Goal: Task Accomplishment & Management: Manage account settings

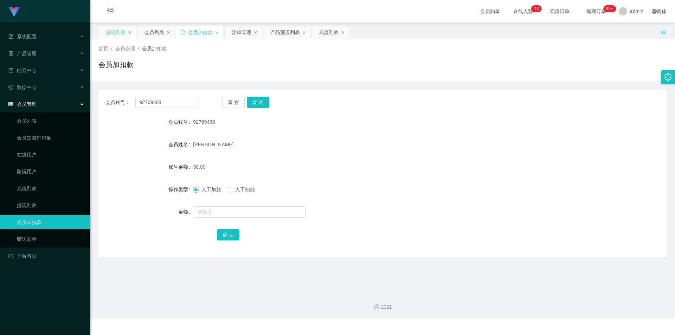
click at [112, 31] on div "提现列表" at bounding box center [116, 32] width 20 height 13
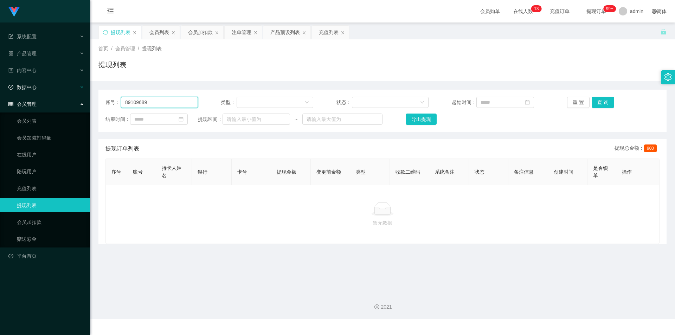
drag, startPoint x: 167, startPoint y: 104, endPoint x: 0, endPoint y: 94, distance: 167.7
click at [0, 94] on section "系统配置 产品管理 产品列表 产品预设列表 开奖记录 注单管理 即时注单 内容中心 站内信 公告列表 活动列表 数据中心 员工统计 团队统计 会员管理 会员列…" at bounding box center [337, 159] width 675 height 319
click at [612, 106] on div "重 置 查 询" at bounding box center [613, 102] width 93 height 11
click at [602, 100] on button "查 询" at bounding box center [603, 102] width 23 height 11
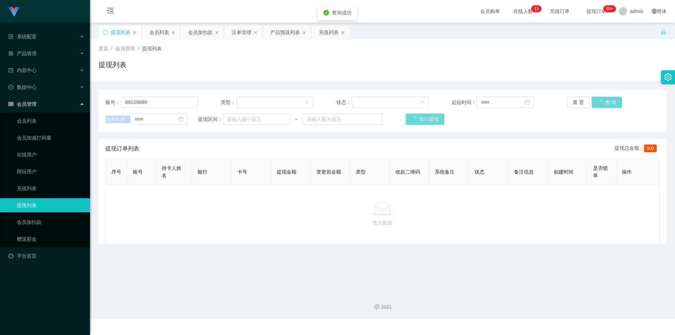
click at [602, 100] on div "重 置 查 询" at bounding box center [613, 102] width 93 height 11
drag, startPoint x: 621, startPoint y: 58, endPoint x: 629, endPoint y: 1, distance: 57.6
click at [622, 54] on div "首页 / 会员管理 / 提现列表 / 提现列表" at bounding box center [383, 60] width 568 height 31
click at [197, 35] on div "会员加扣款" at bounding box center [200, 32] width 25 height 13
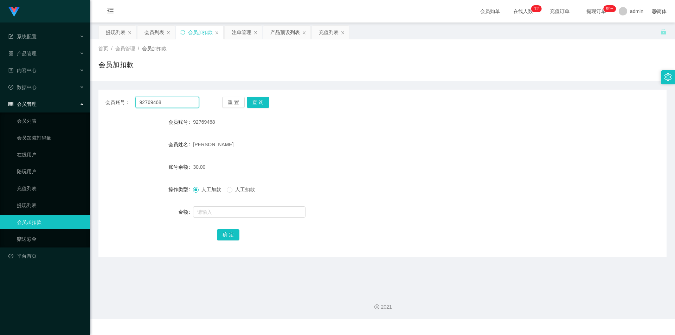
drag, startPoint x: 172, startPoint y: 103, endPoint x: 0, endPoint y: 97, distance: 171.8
click at [0, 97] on section "系统配置 产品管理 产品列表 产品预设列表 开奖记录 注单管理 即时注单 内容中心 站内信 公告列表 活动列表 数据中心 员工统计 团队统计 会员管理 会员列…" at bounding box center [337, 159] width 675 height 319
type input "oooooo"
click at [258, 102] on button "查 询" at bounding box center [258, 102] width 23 height 11
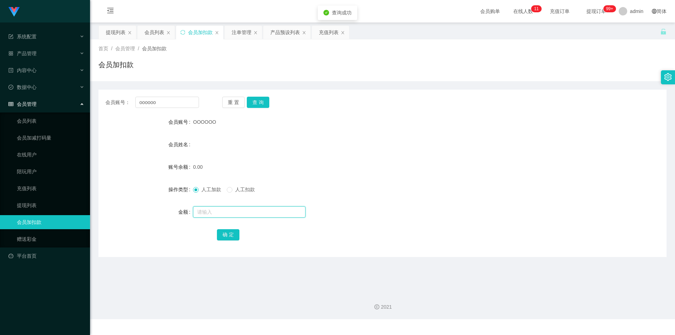
click at [210, 212] on input "text" at bounding box center [249, 212] width 113 height 11
type input "100"
click at [226, 238] on button "确 定" at bounding box center [228, 234] width 23 height 11
click at [478, 164] on div "100.00" at bounding box center [359, 167] width 332 height 14
click at [572, 57] on div "首页 / 会员管理 / 会员加扣款 / 会员加扣款" at bounding box center [383, 60] width 568 height 31
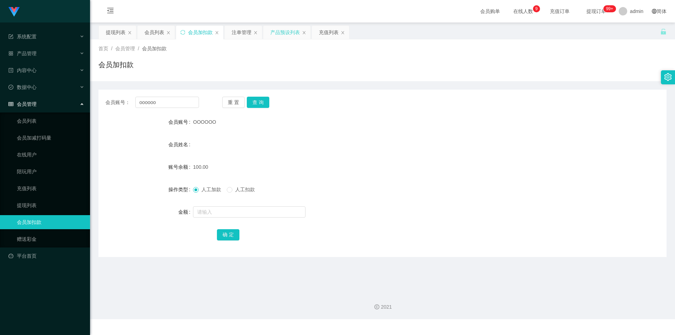
click at [284, 32] on div "产品预设列表" at bounding box center [286, 32] width 30 height 13
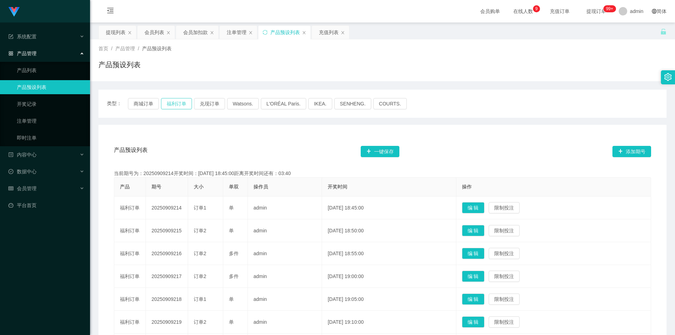
click at [175, 104] on button "福利订单" at bounding box center [176, 103] width 31 height 11
click at [467, 63] on div "产品预设列表" at bounding box center [383, 67] width 568 height 16
click at [324, 34] on div "充值列表" at bounding box center [329, 32] width 20 height 13
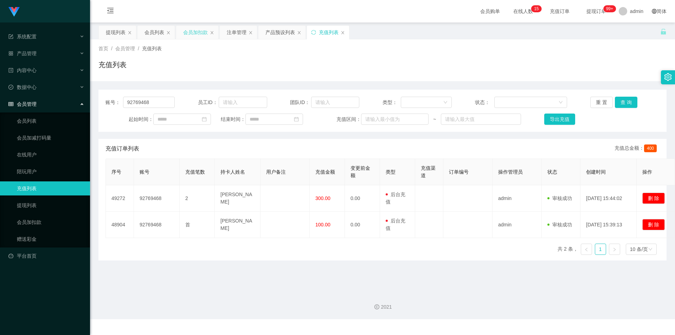
click at [196, 31] on div "会员加扣款" at bounding box center [195, 32] width 25 height 13
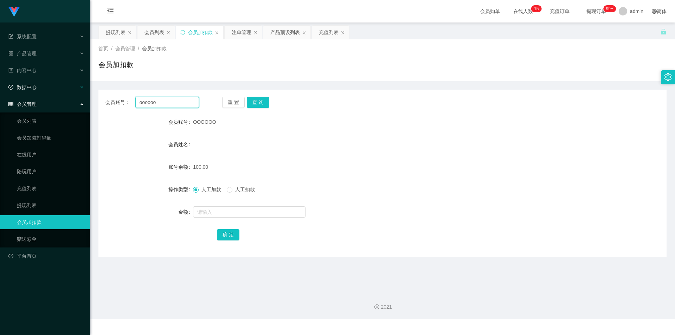
drag, startPoint x: 101, startPoint y: 101, endPoint x: 0, endPoint y: 83, distance: 103.0
click at [0, 83] on section "系统配置 产品管理 产品列表 产品预设列表 开奖记录 注单管理 即时注单 内容中心 站内信 公告列表 活动列表 数据中心 员工统计 团队统计 会员管理 会员列…" at bounding box center [337, 159] width 675 height 319
click at [249, 100] on button "查 询" at bounding box center [258, 102] width 23 height 11
click at [243, 35] on div "注单管理" at bounding box center [242, 32] width 20 height 13
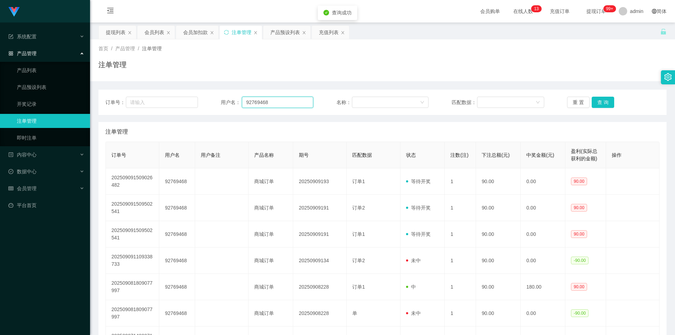
drag, startPoint x: 287, startPoint y: 103, endPoint x: 0, endPoint y: 62, distance: 289.9
click at [0, 62] on section "系统配置 产品管理 产品列表 产品预设列表 开奖记录 注单管理 即时注单 内容中心 站内信 公告列表 活动列表 数据中心 员工统计 团队统计 会员管理 会员列…" at bounding box center [337, 204] width 675 height 408
paste input "oooooo"
type input "oooooo"
click at [599, 100] on button "查 询" at bounding box center [603, 102] width 23 height 11
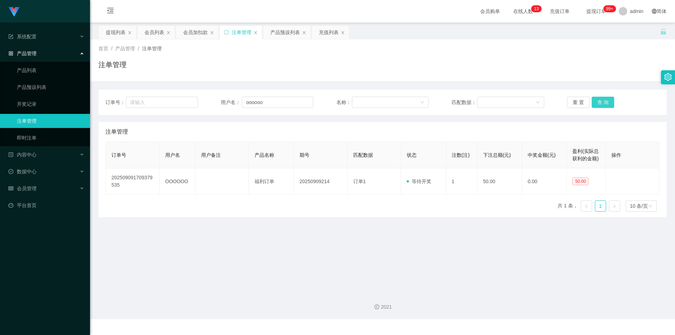
click at [599, 100] on button "查 询" at bounding box center [603, 102] width 23 height 11
click at [602, 57] on div "首页 / 产品管理 / 注单管理 / 注单管理" at bounding box center [383, 60] width 568 height 31
click at [597, 101] on button "查 询" at bounding box center [603, 102] width 23 height 11
click at [284, 32] on div "产品预设列表" at bounding box center [286, 32] width 30 height 13
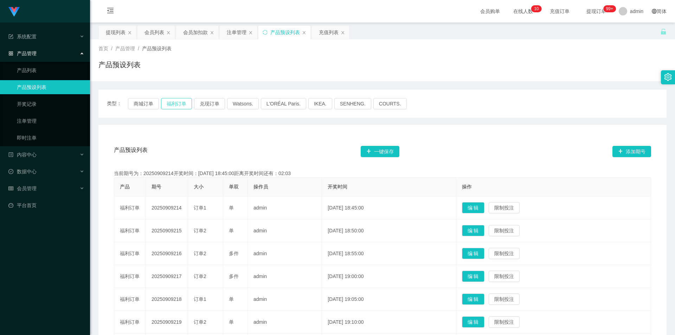
click at [179, 104] on button "福利订单" at bounding box center [176, 103] width 31 height 11
click at [320, 79] on div "首页 / 产品管理 / 产品预设列表 / 产品预设列表" at bounding box center [382, 60] width 585 height 42
click at [172, 103] on button "福利订单" at bounding box center [176, 103] width 31 height 11
click at [472, 82] on div "类型： 商城订单 福利订单 兑现订单 Watsons. L'ORÉAL Paris. IKEA. [GEOGRAPHIC_DATA]. COURTS. 产品预…" at bounding box center [383, 268] width 568 height 375
click at [231, 32] on div "注单管理" at bounding box center [237, 32] width 20 height 13
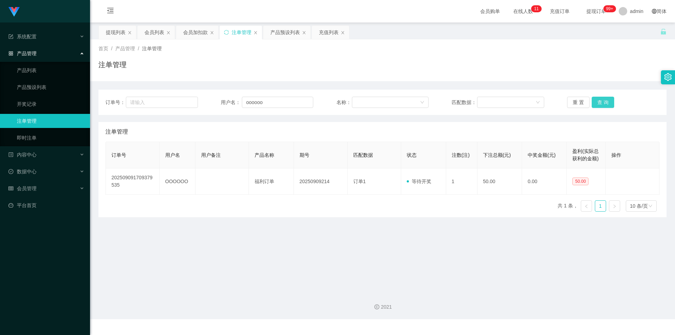
click at [600, 101] on button "查 询" at bounding box center [603, 102] width 23 height 11
drag, startPoint x: 619, startPoint y: 62, endPoint x: 627, endPoint y: 7, distance: 55.8
click at [619, 62] on div "注单管理" at bounding box center [383, 67] width 568 height 16
click at [182, 33] on div "会员加扣款" at bounding box center [197, 32] width 42 height 13
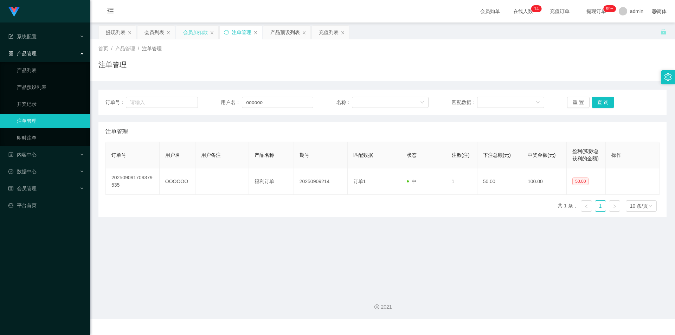
click at [195, 31] on div "会员加扣款" at bounding box center [195, 32] width 25 height 13
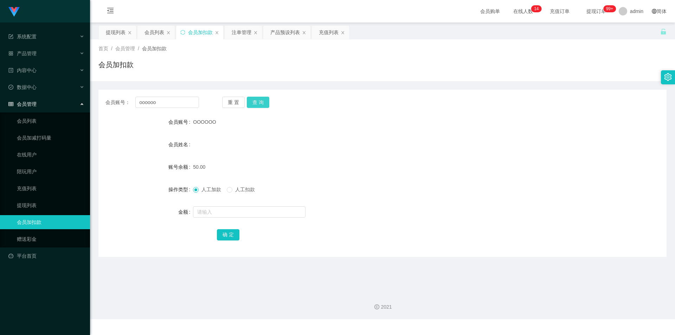
click at [257, 100] on button "查 询" at bounding box center [258, 102] width 23 height 11
drag, startPoint x: 550, startPoint y: 62, endPoint x: 606, endPoint y: 5, distance: 80.6
click at [550, 62] on div "会员加扣款" at bounding box center [383, 67] width 568 height 16
click at [285, 34] on div "产品预设列表" at bounding box center [286, 32] width 30 height 13
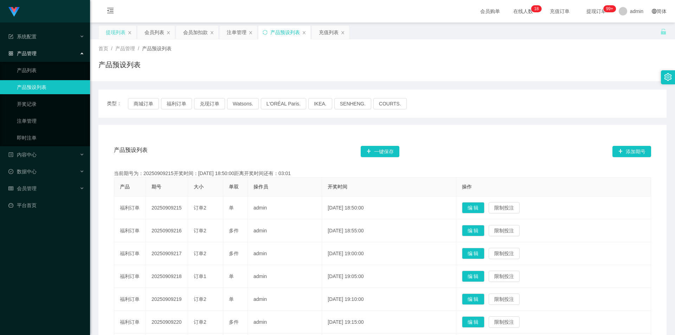
drag, startPoint x: 111, startPoint y: 32, endPoint x: 119, endPoint y: 36, distance: 8.8
click at [111, 32] on div "提现列表" at bounding box center [116, 32] width 20 height 13
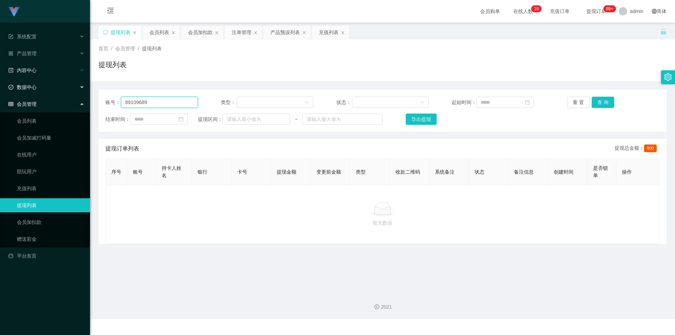
drag, startPoint x: 0, startPoint y: 85, endPoint x: 1, endPoint y: 77, distance: 8.2
click at [0, 77] on section "系统配置 产品管理 产品列表 产品预设列表 开奖记录 注单管理 即时注单 内容中心 站内信 公告列表 活动列表 数据中心 员工统计 团队统计 会员管理 会员列…" at bounding box center [337, 159] width 675 height 319
paste input "OOOOOO"
type input "OOOOOO"
click at [605, 101] on button "查 询" at bounding box center [603, 102] width 23 height 11
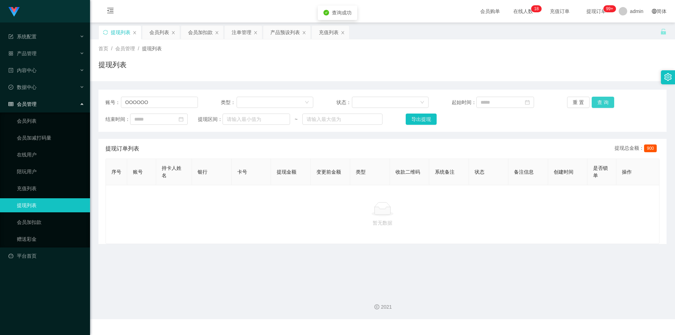
click at [605, 101] on button "查 询" at bounding box center [603, 102] width 23 height 11
click at [620, 58] on div "首页 / 会员管理 / 提现列表 / 提现列表" at bounding box center [383, 60] width 568 height 31
drag, startPoint x: 154, startPoint y: 98, endPoint x: 0, endPoint y: 88, distance: 154.4
click at [0, 88] on section "系统配置 产品管理 产品列表 产品预设列表 开奖记录 注单管理 即时注单 内容中心 站内信 公告列表 活动列表 数据中心 员工统计 团队统计 会员管理 会员列…" at bounding box center [337, 159] width 675 height 319
click at [593, 100] on button "查 询" at bounding box center [603, 102] width 23 height 11
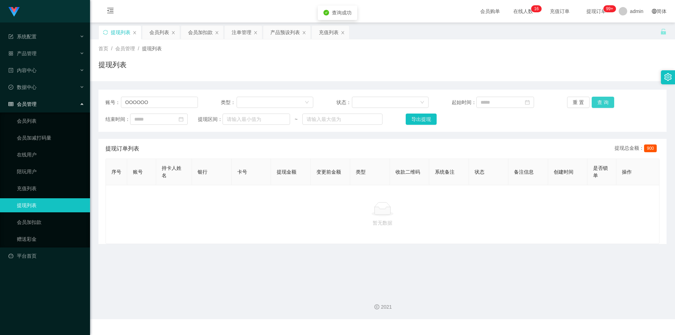
click at [599, 98] on button "查 询" at bounding box center [603, 102] width 23 height 11
click at [599, 98] on button "查 询" at bounding box center [607, 102] width 30 height 11
click at [599, 98] on div "重 置 查 询" at bounding box center [613, 102] width 93 height 11
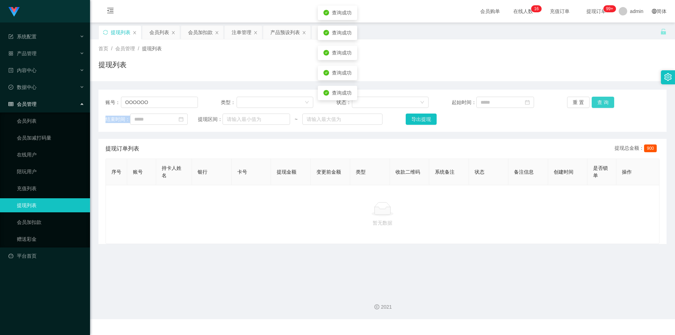
click at [599, 98] on button "查 询" at bounding box center [603, 102] width 23 height 11
click at [599, 98] on div "重 置 查 询" at bounding box center [613, 102] width 93 height 11
drag, startPoint x: 599, startPoint y: 73, endPoint x: 618, endPoint y: 11, distance: 65.0
click at [599, 71] on div "提现列表" at bounding box center [383, 67] width 568 height 16
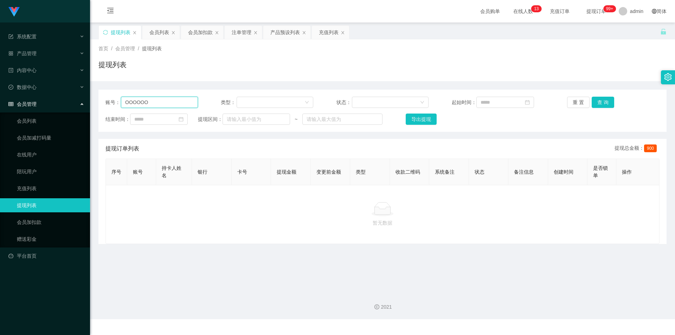
drag, startPoint x: 158, startPoint y: 107, endPoint x: 0, endPoint y: 114, distance: 157.8
click at [0, 114] on section "系统配置 产品管理 产品列表 产品预设列表 开奖记录 注单管理 即时注单 内容中心 站内信 公告列表 活动列表 数据中心 员工统计 团队统计 会员管理 会员列…" at bounding box center [337, 159] width 675 height 319
click at [597, 99] on button "查 询" at bounding box center [603, 102] width 23 height 11
drag, startPoint x: 597, startPoint y: 99, endPoint x: 410, endPoint y: 94, distance: 186.9
click at [596, 99] on button "查 询" at bounding box center [603, 102] width 23 height 11
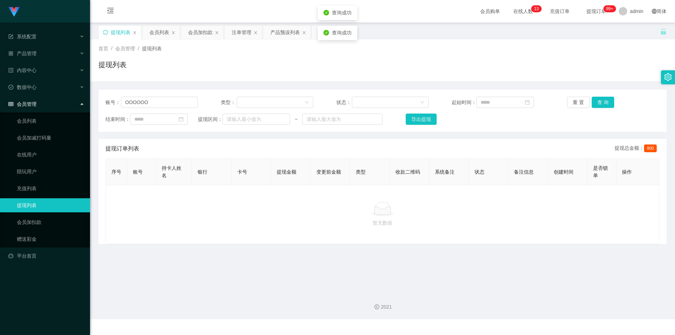
click at [106, 33] on icon "图标: sync" at bounding box center [105, 32] width 5 height 5
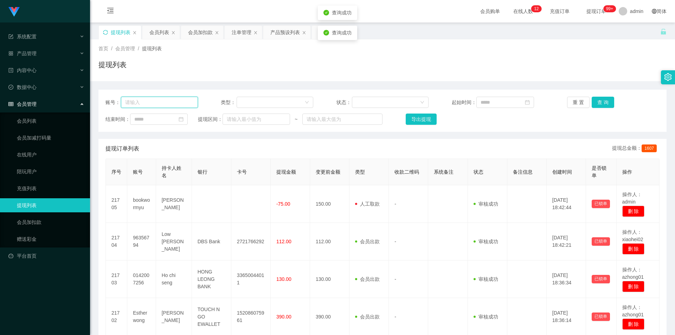
click at [163, 103] on input "text" at bounding box center [159, 102] width 77 height 11
paste input "OOOOOO"
type input "OOOOOO"
click at [602, 102] on button "查 询" at bounding box center [603, 102] width 23 height 11
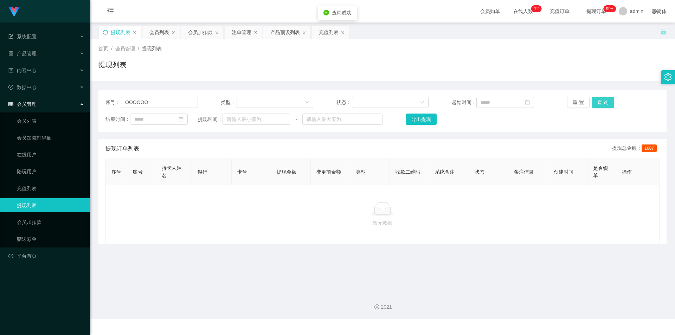
click at [602, 102] on button "查 询" at bounding box center [603, 102] width 23 height 11
drag, startPoint x: 610, startPoint y: 58, endPoint x: 618, endPoint y: 47, distance: 13.7
click at [610, 57] on div "首页 / 会员管理 / 提现列表 / 提现列表" at bounding box center [383, 60] width 568 height 31
drag, startPoint x: 151, startPoint y: 102, endPoint x: 0, endPoint y: 79, distance: 153.0
click at [0, 79] on section "系统配置 产品管理 产品列表 产品预设列表 开奖记录 注单管理 即时注单 内容中心 站内信 公告列表 活动列表 数据中心 员工统计 团队统计 会员管理 会员列…" at bounding box center [337, 159] width 675 height 319
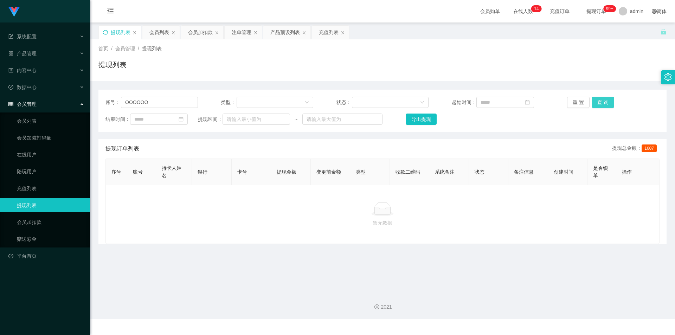
click at [597, 100] on button "查 询" at bounding box center [603, 102] width 23 height 11
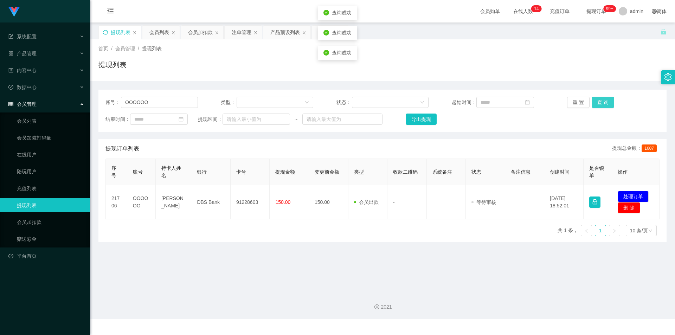
click at [597, 100] on button "查 询" at bounding box center [603, 102] width 23 height 11
click at [597, 100] on div "重 置 查 询" at bounding box center [613, 102] width 93 height 11
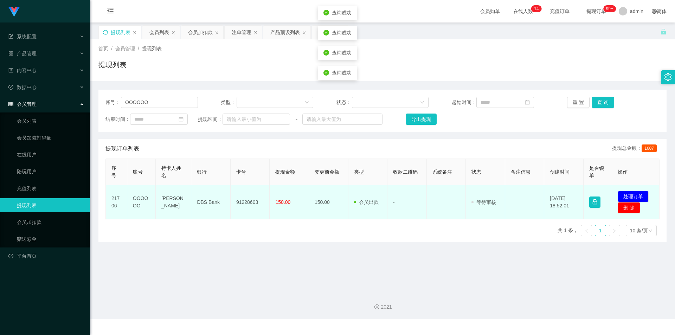
click at [248, 202] on td "91228603" at bounding box center [250, 202] width 39 height 34
copy td "91228603"
click at [640, 193] on button "处理订单" at bounding box center [633, 196] width 31 height 11
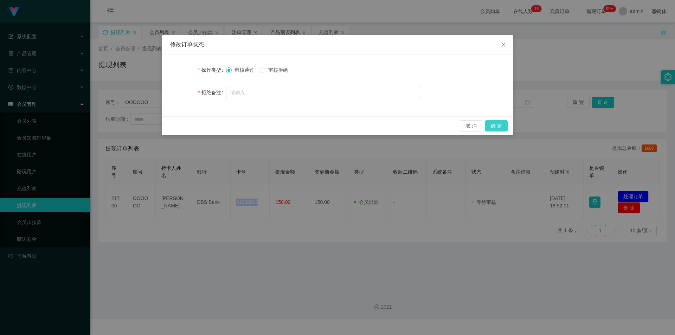
click at [500, 126] on button "确 定" at bounding box center [496, 125] width 23 height 11
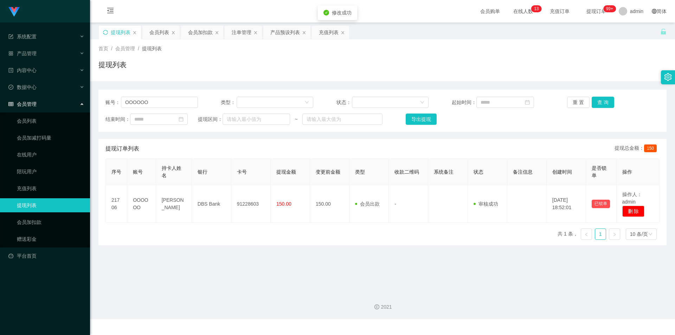
click at [598, 68] on div "提现列表" at bounding box center [383, 67] width 568 height 16
drag, startPoint x: 308, startPoint y: 303, endPoint x: 521, endPoint y: 168, distance: 252.6
click at [309, 303] on div "2021" at bounding box center [382, 303] width 585 height 33
click at [566, 67] on div "提现列表" at bounding box center [383, 67] width 568 height 16
